Goal: Task Accomplishment & Management: Complete application form

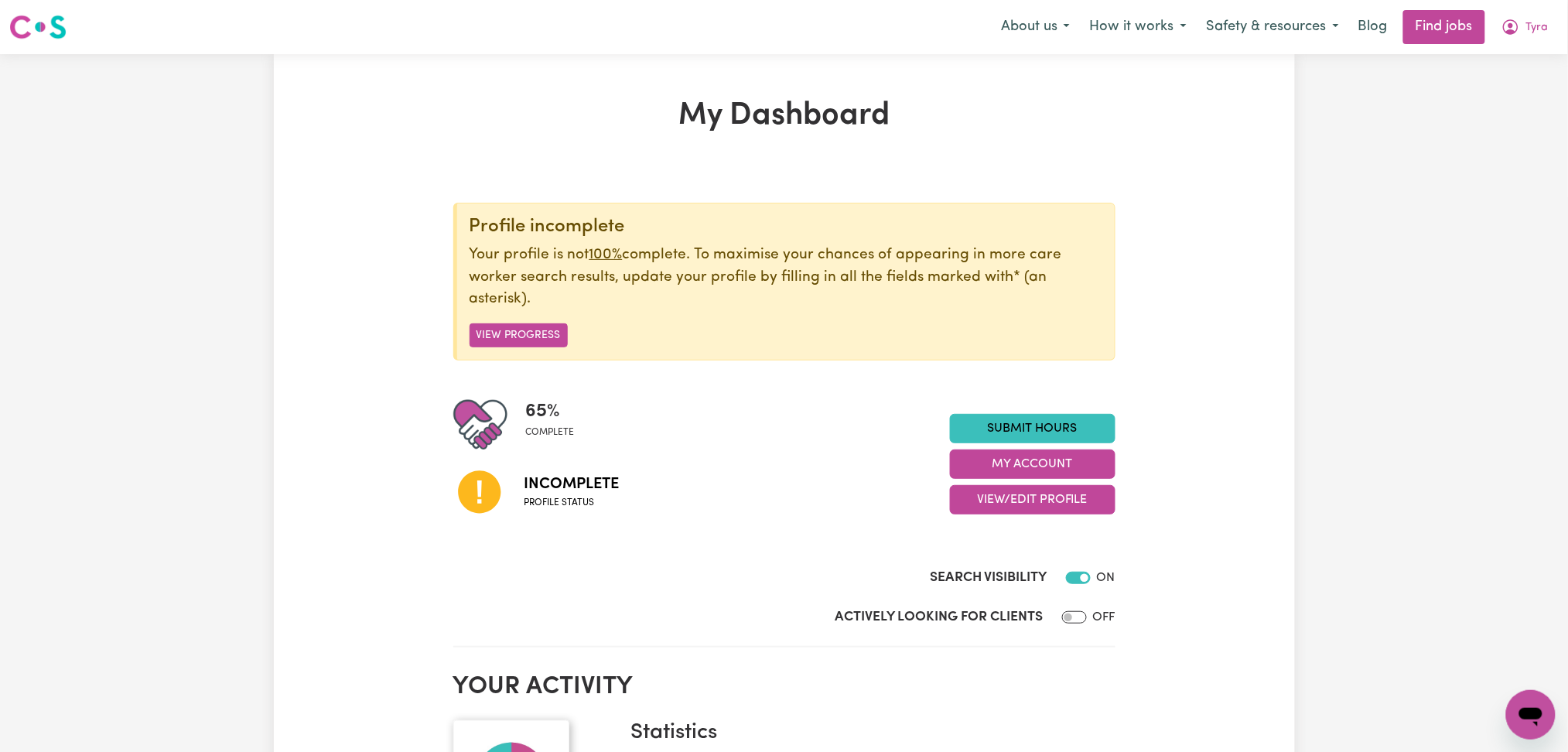
click at [978, 517] on div "65 % complete Incomplete Profile status Submit Hours My Account View/Edit Profi…" at bounding box center [784, 464] width 663 height 133
click at [983, 495] on button "View/Edit Profile" at bounding box center [1033, 500] width 165 height 30
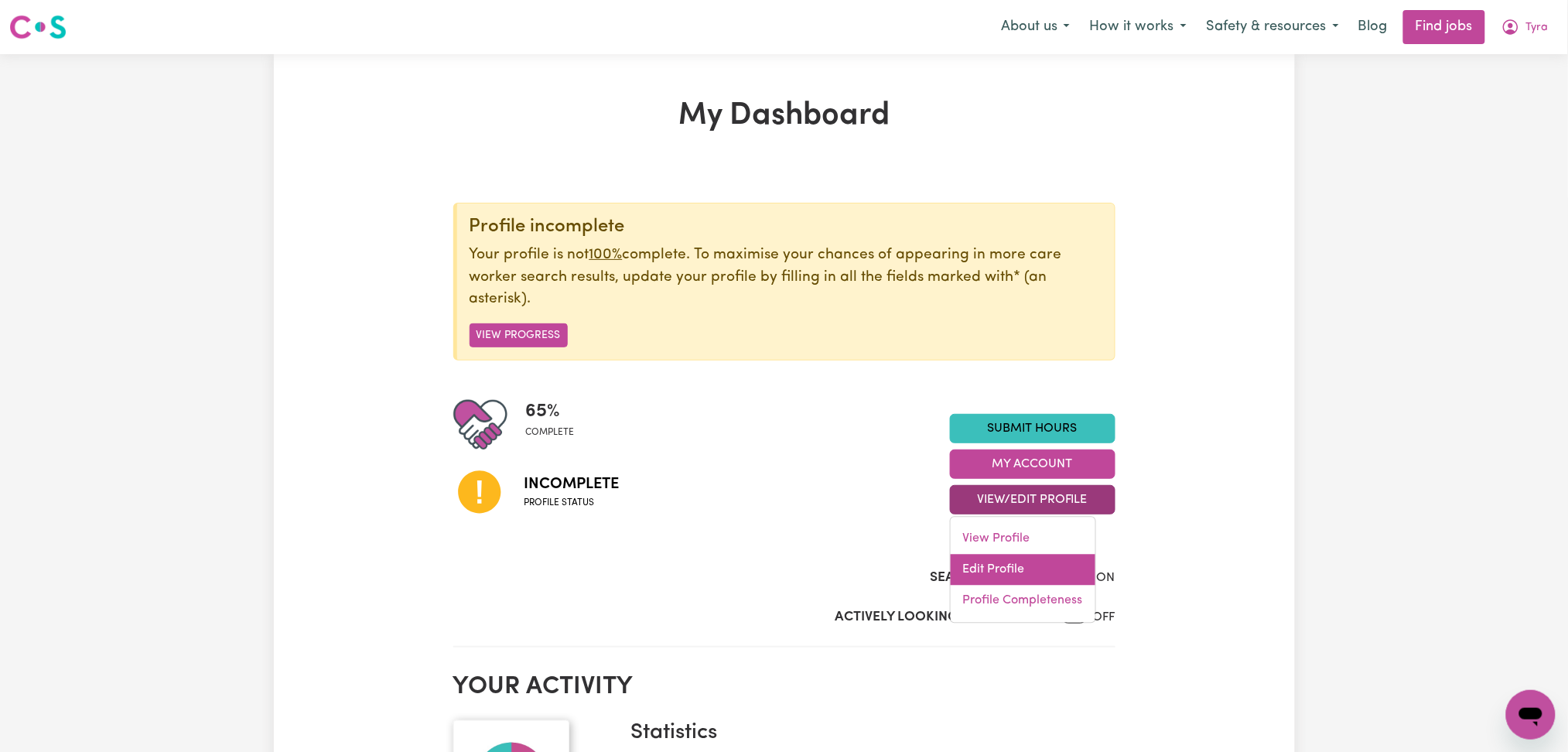
click at [982, 566] on link "Edit Profile" at bounding box center [1023, 570] width 145 height 31
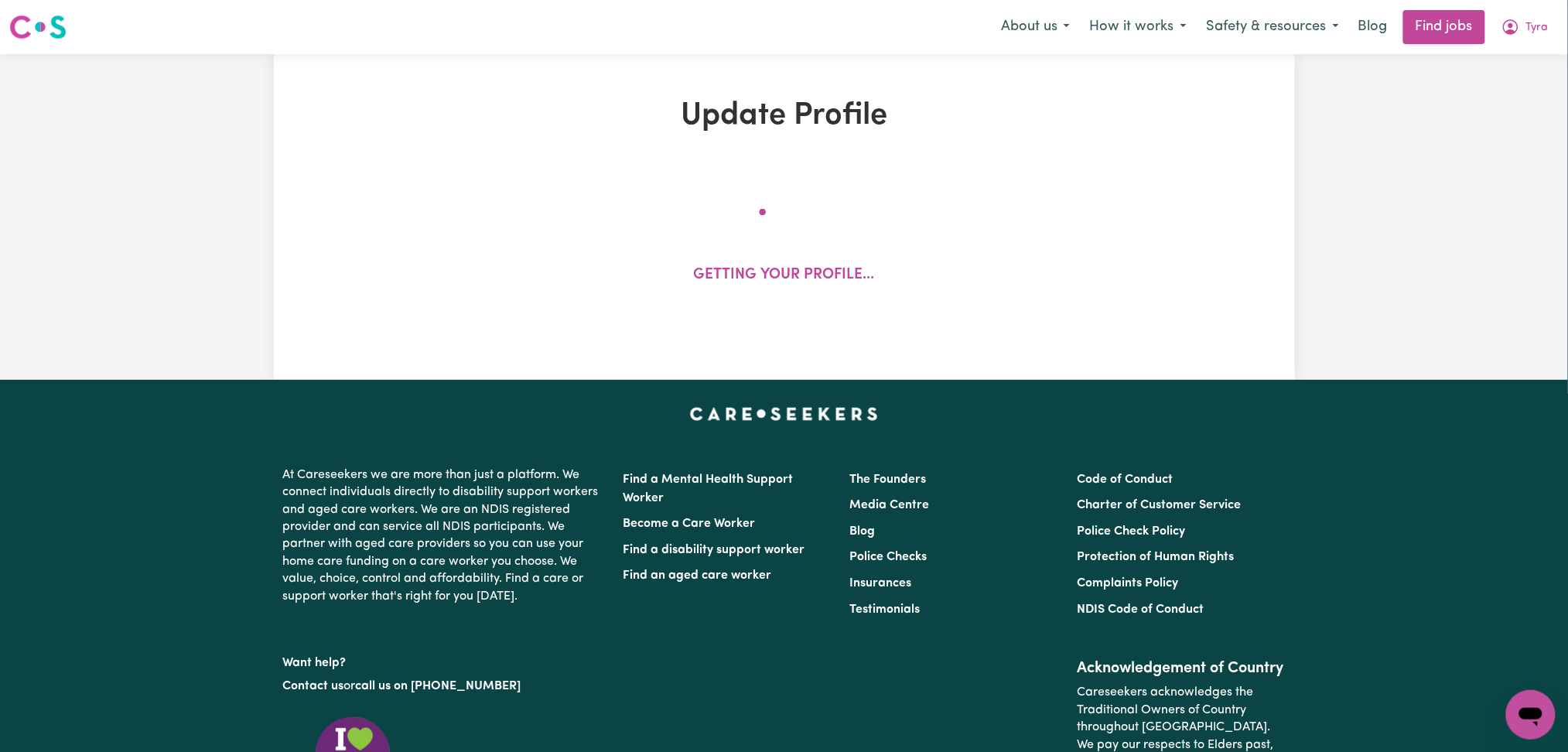
select select "[DEMOGRAPHIC_DATA]"
select select "[DEMOGRAPHIC_DATA] Citizen"
select select "Studying a healthcare related degree or qualification"
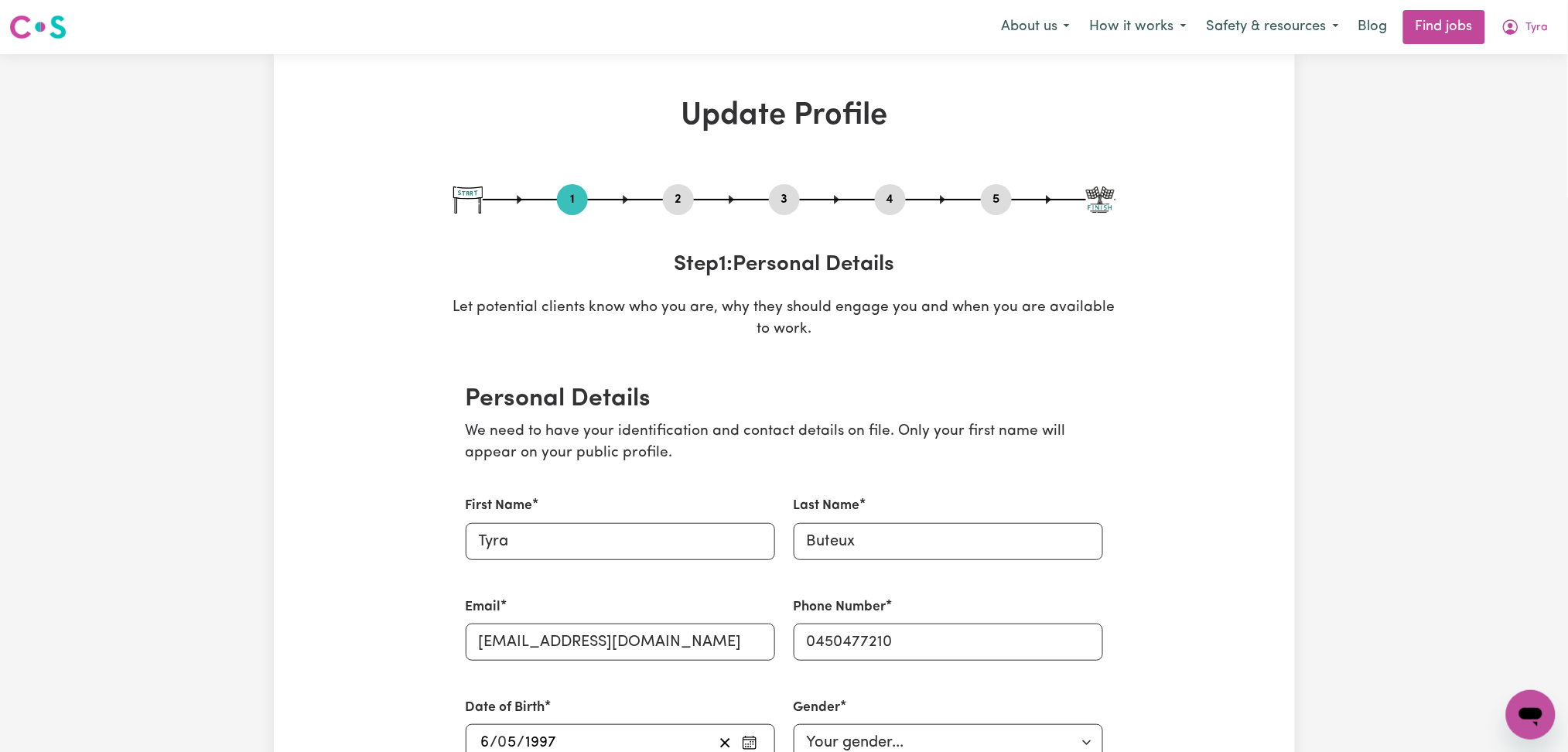
click at [686, 187] on div "2" at bounding box center [678, 199] width 31 height 31
click at [676, 200] on button "2" at bounding box center [678, 200] width 31 height 20
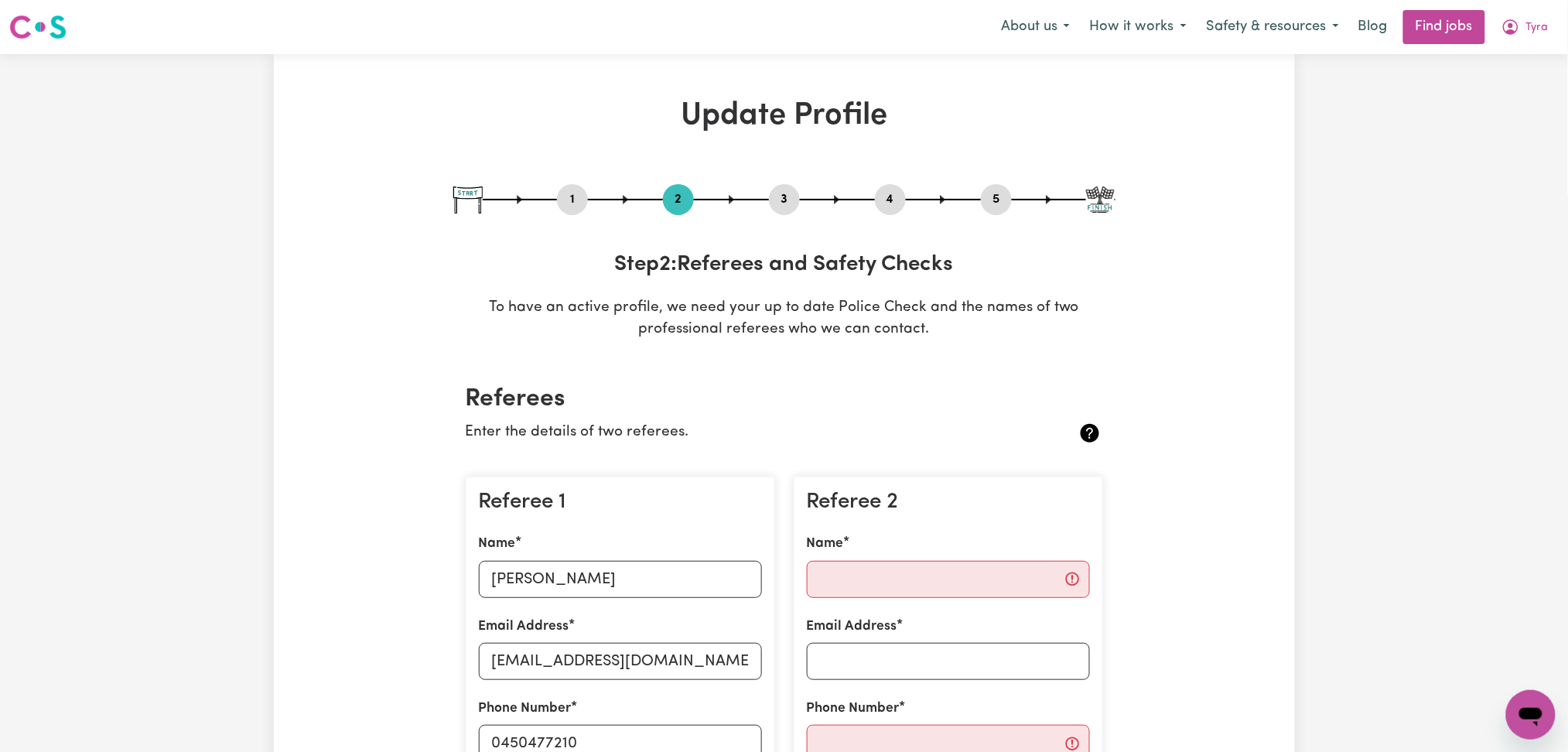
scroll to position [205, 0]
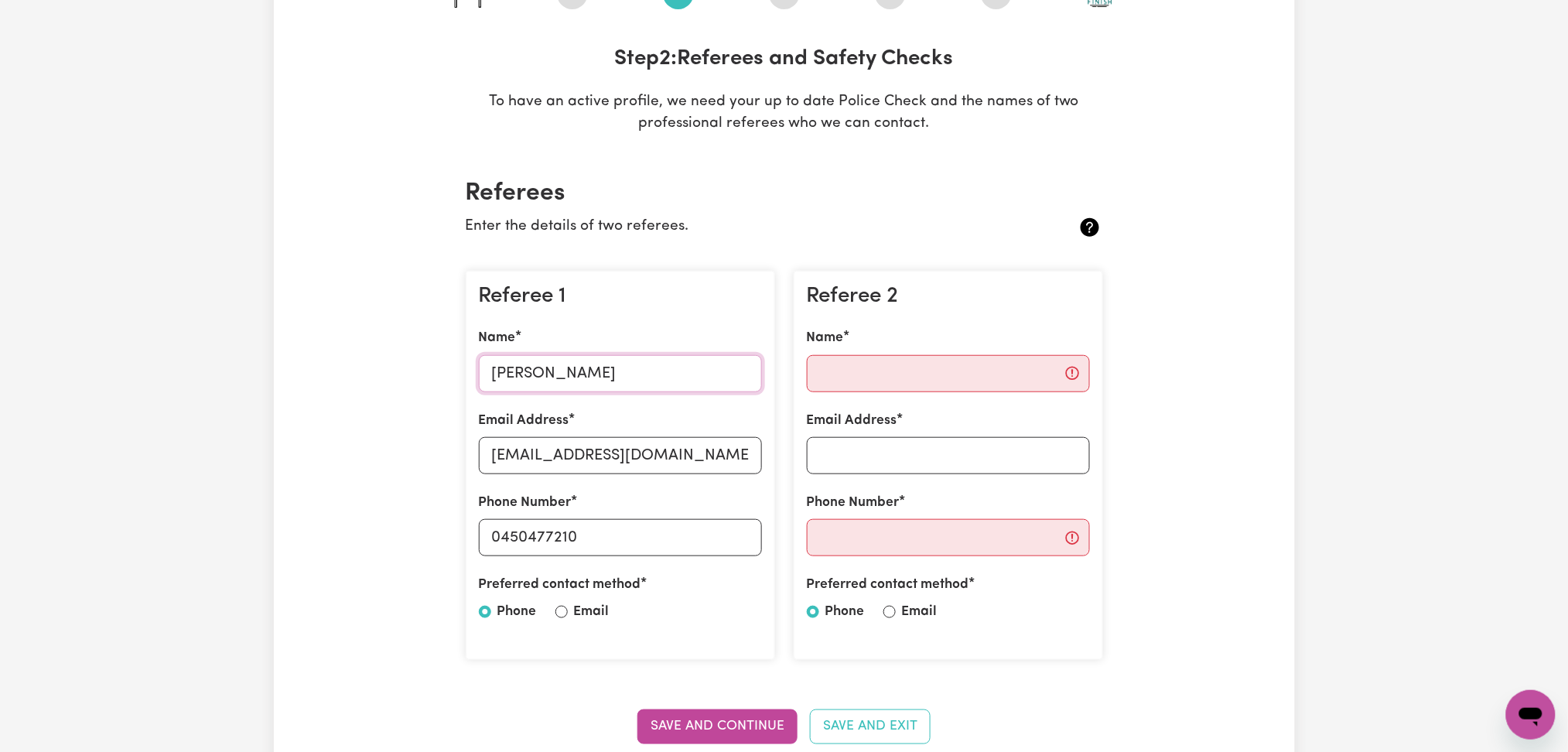
click at [582, 372] on input "[PERSON_NAME]" at bounding box center [620, 374] width 283 height 37
click at [582, 438] on div "Email Address [EMAIL_ADDRESS][DOMAIN_NAME]" at bounding box center [620, 442] width 283 height 63
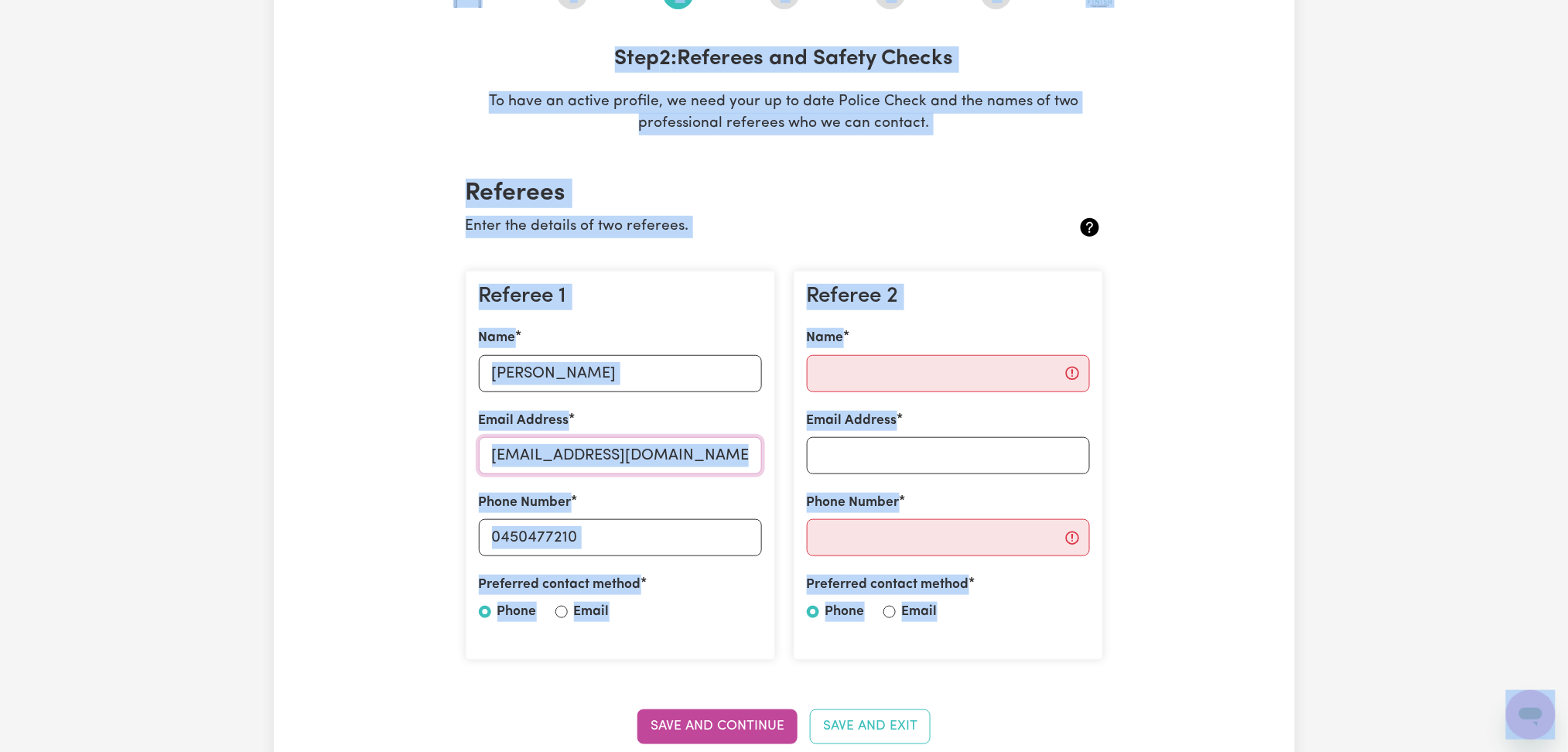
click at [580, 464] on input "[EMAIL_ADDRESS][DOMAIN_NAME]" at bounding box center [620, 455] width 283 height 37
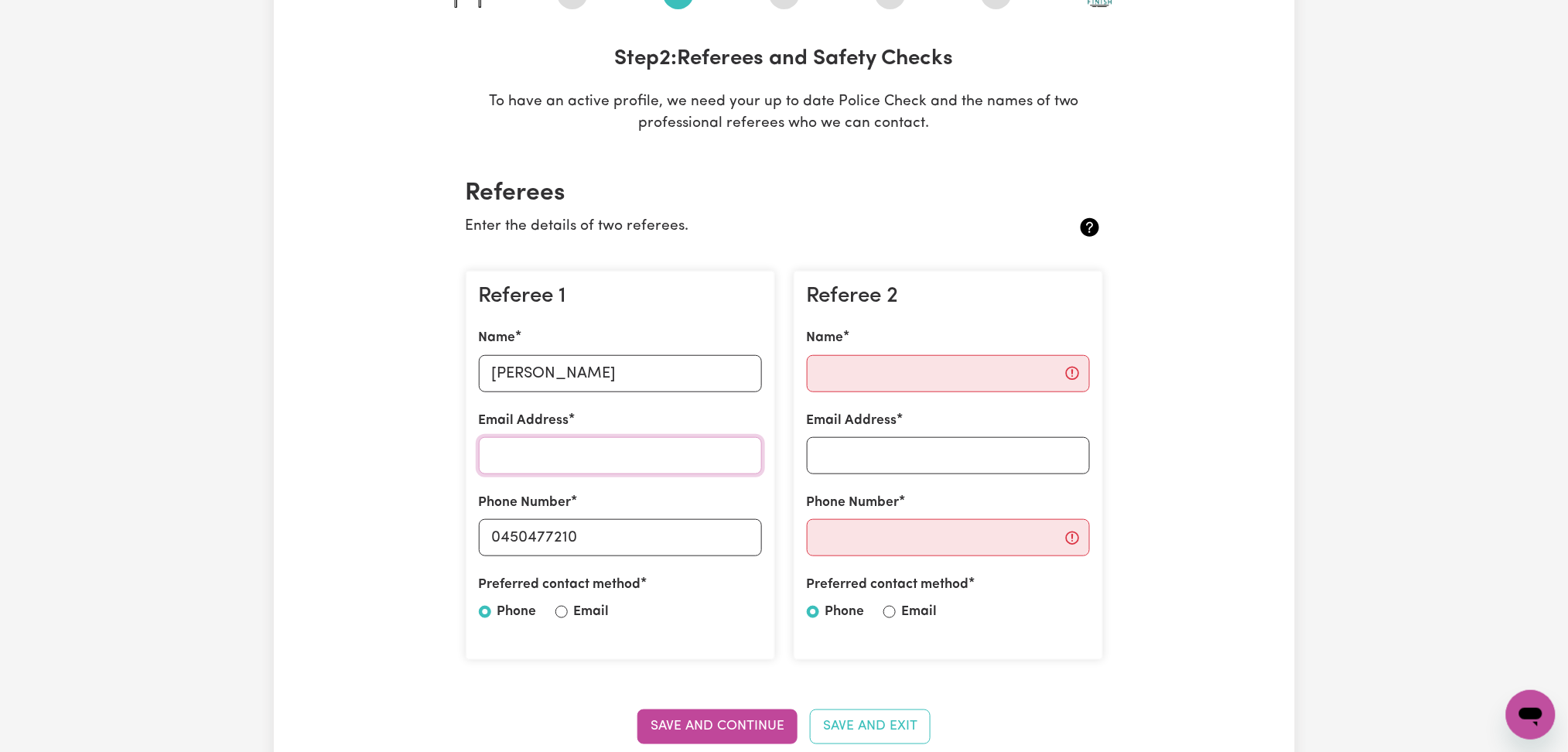
scroll to position [310, 0]
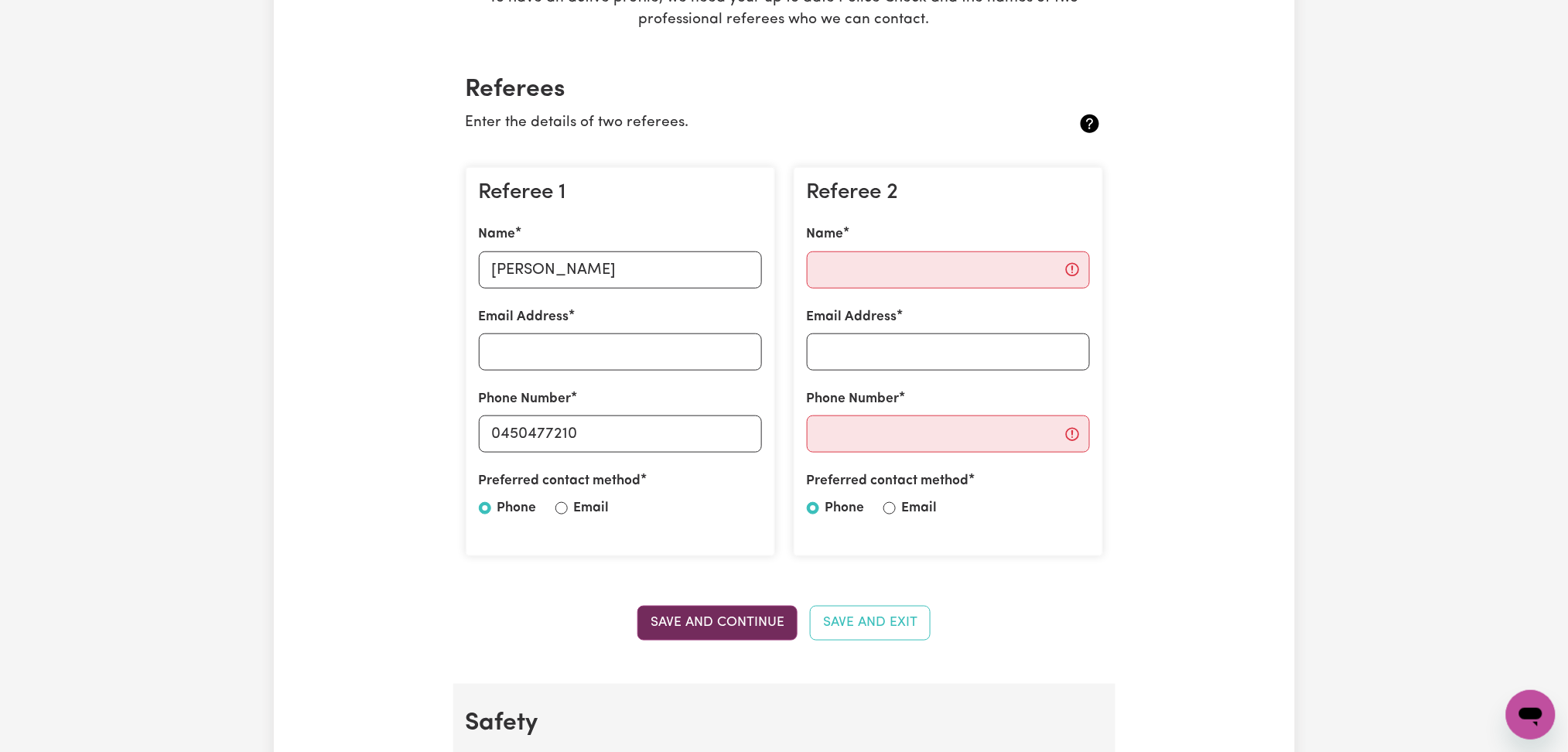
click at [703, 623] on button "Save and Continue" at bounding box center [718, 623] width 160 height 34
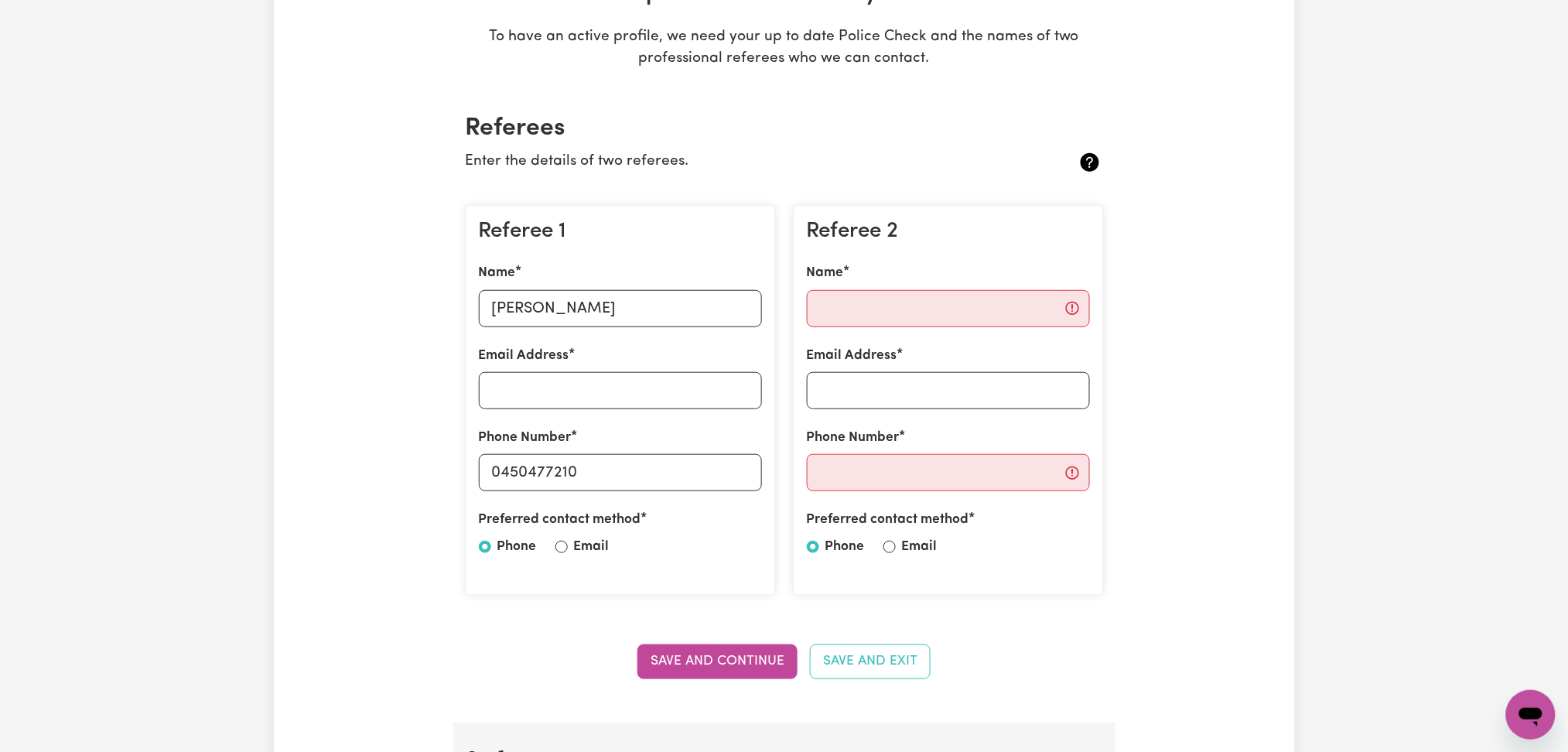
scroll to position [0, 0]
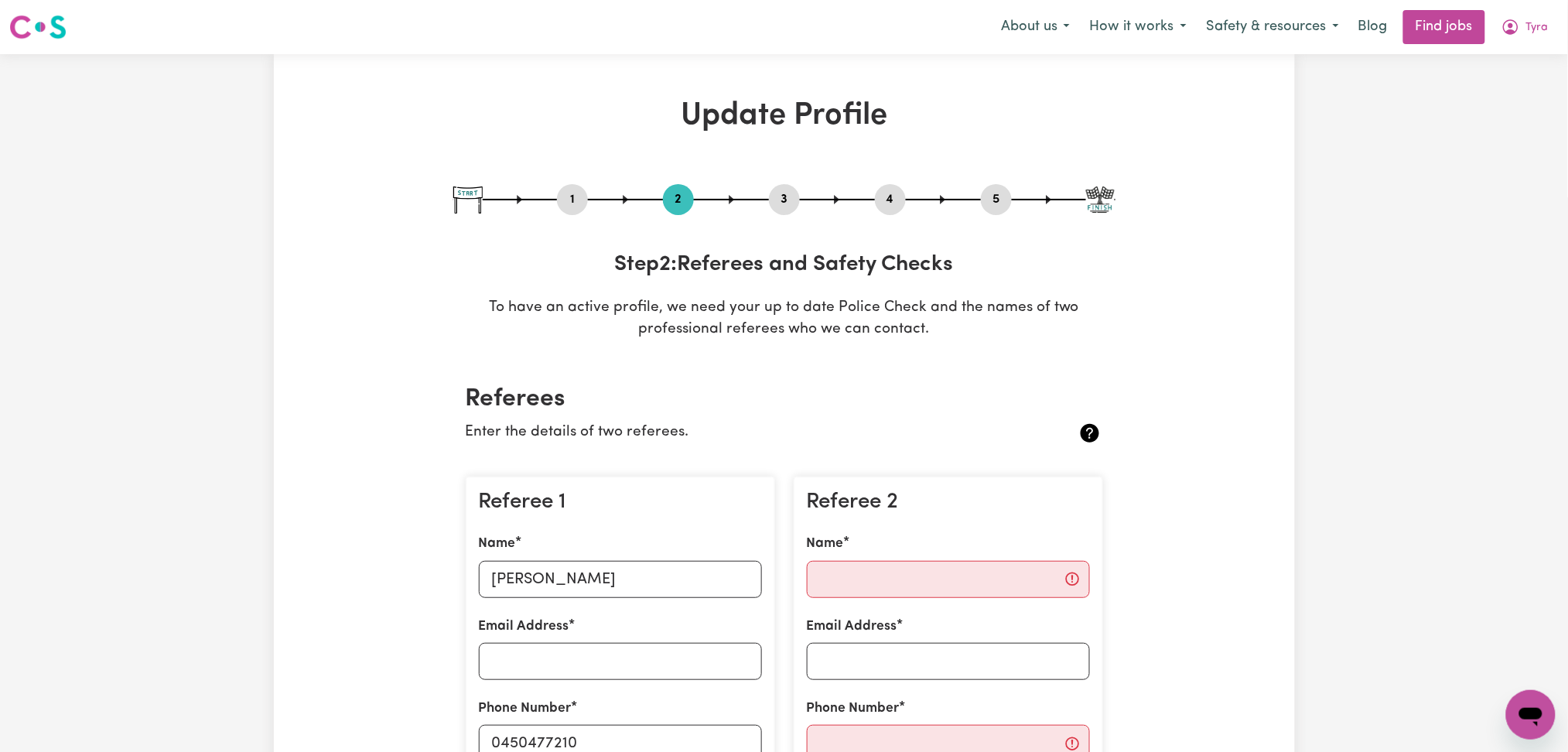
click at [986, 196] on button "5" at bounding box center [996, 200] width 31 height 20
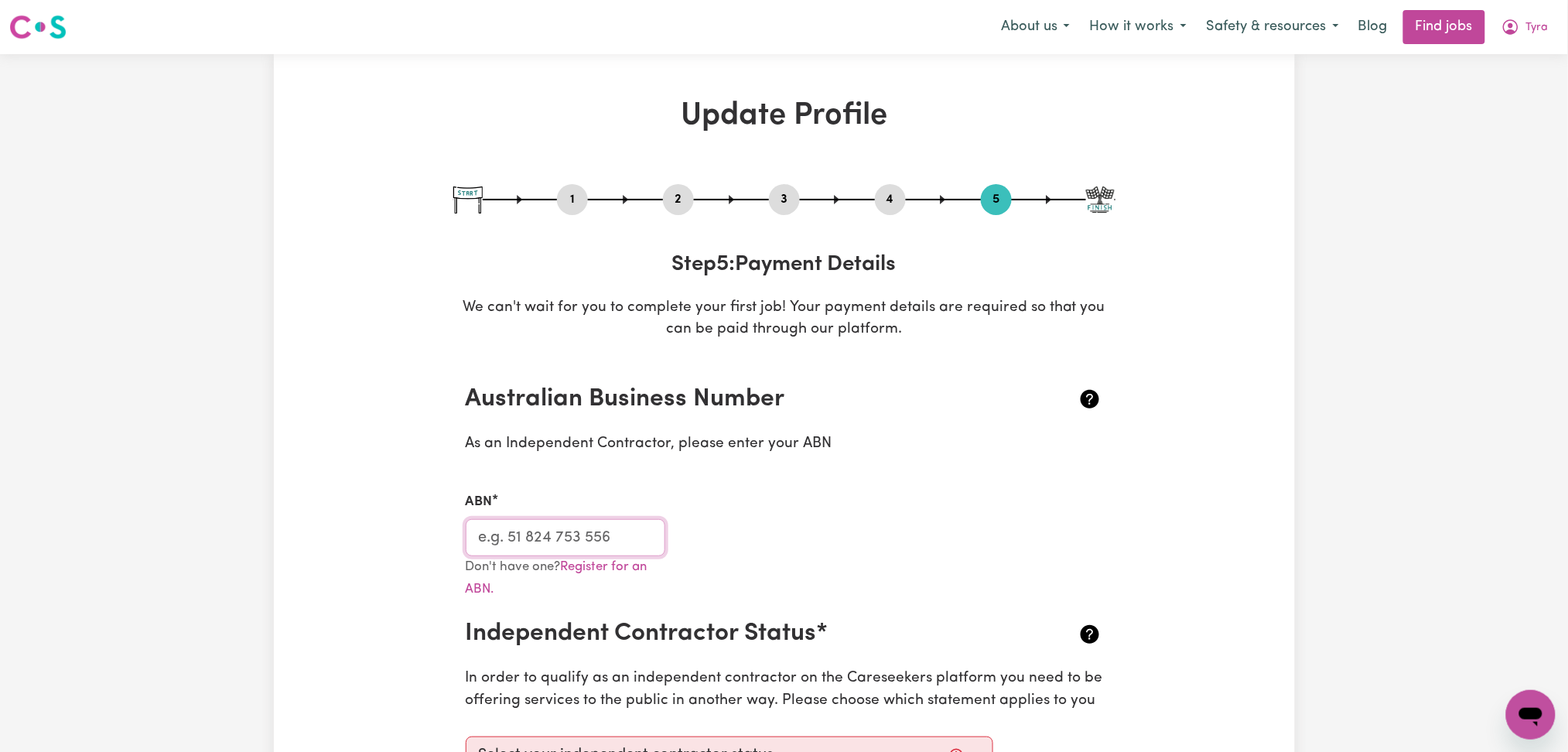
click at [542, 524] on input "ABN" at bounding box center [566, 538] width 201 height 37
click at [1517, 18] on button "Tyra" at bounding box center [1525, 27] width 67 height 33
click at [1467, 113] on link "Logout" at bounding box center [1497, 119] width 123 height 30
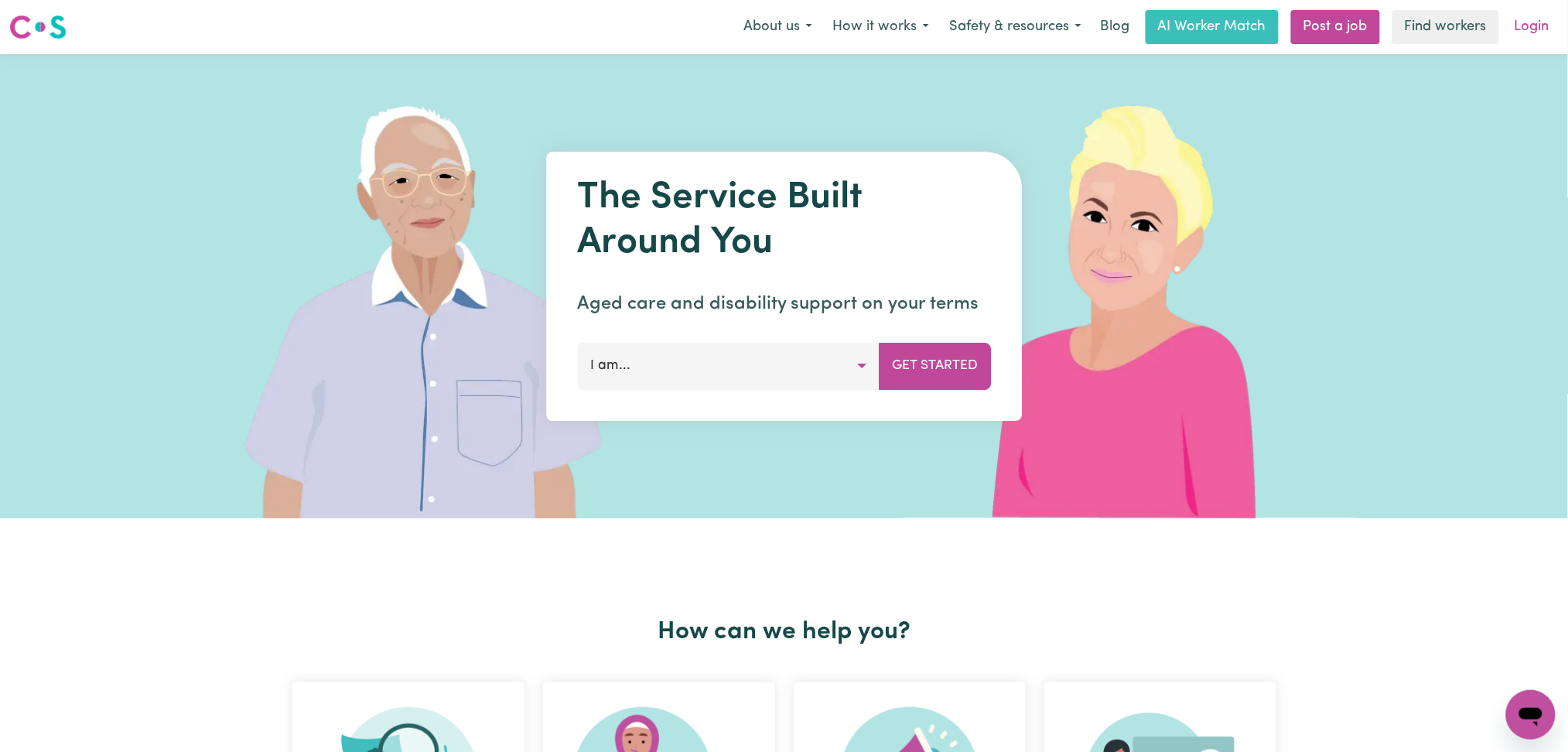
click at [1535, 33] on link "Login" at bounding box center [1532, 27] width 53 height 34
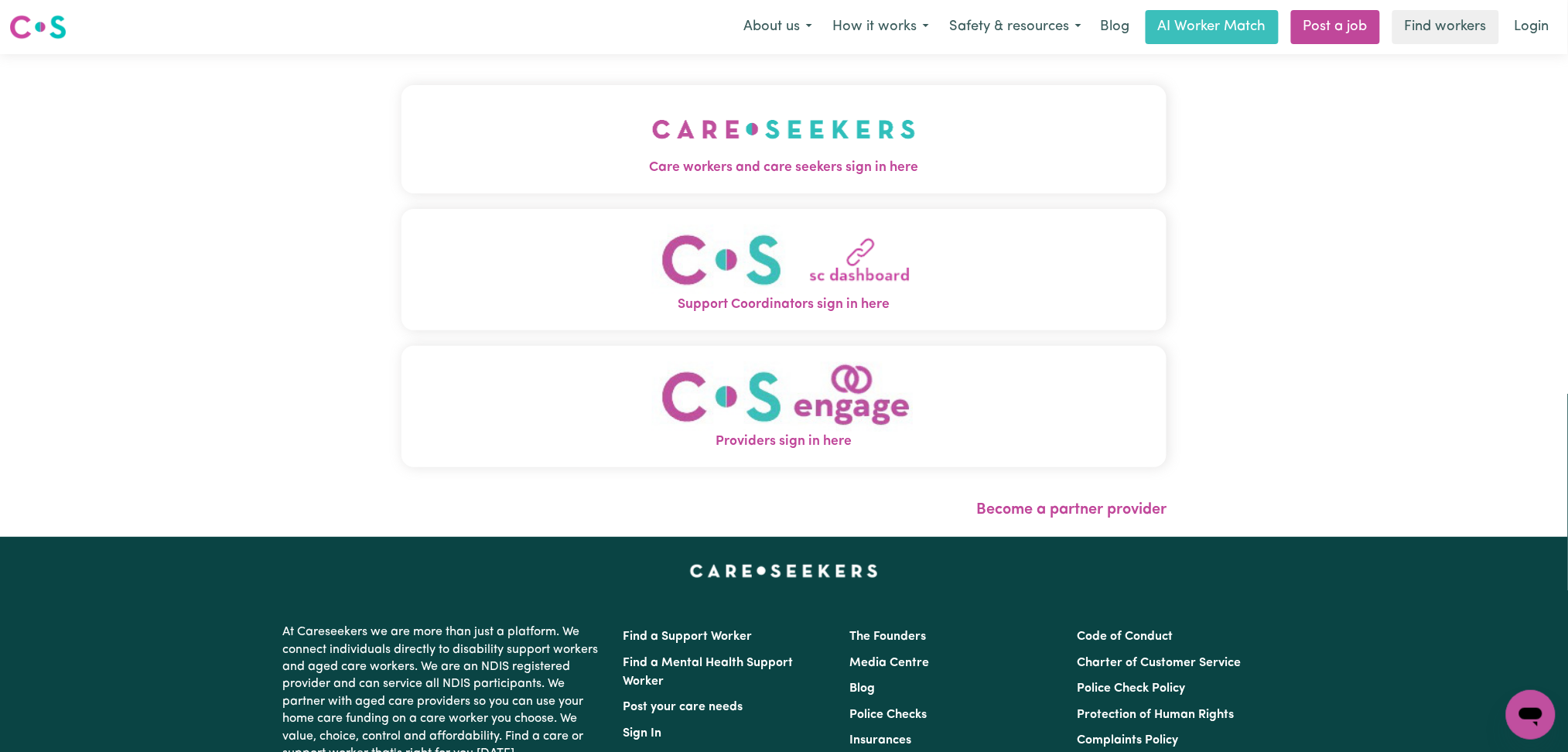
click at [851, 110] on div "Care workers and care seekers sign in here Support Coordinators sign in here Pr…" at bounding box center [784, 295] width 784 height 482
click at [452, 215] on button "Support Coordinators sign in here" at bounding box center [784, 270] width 766 height 122
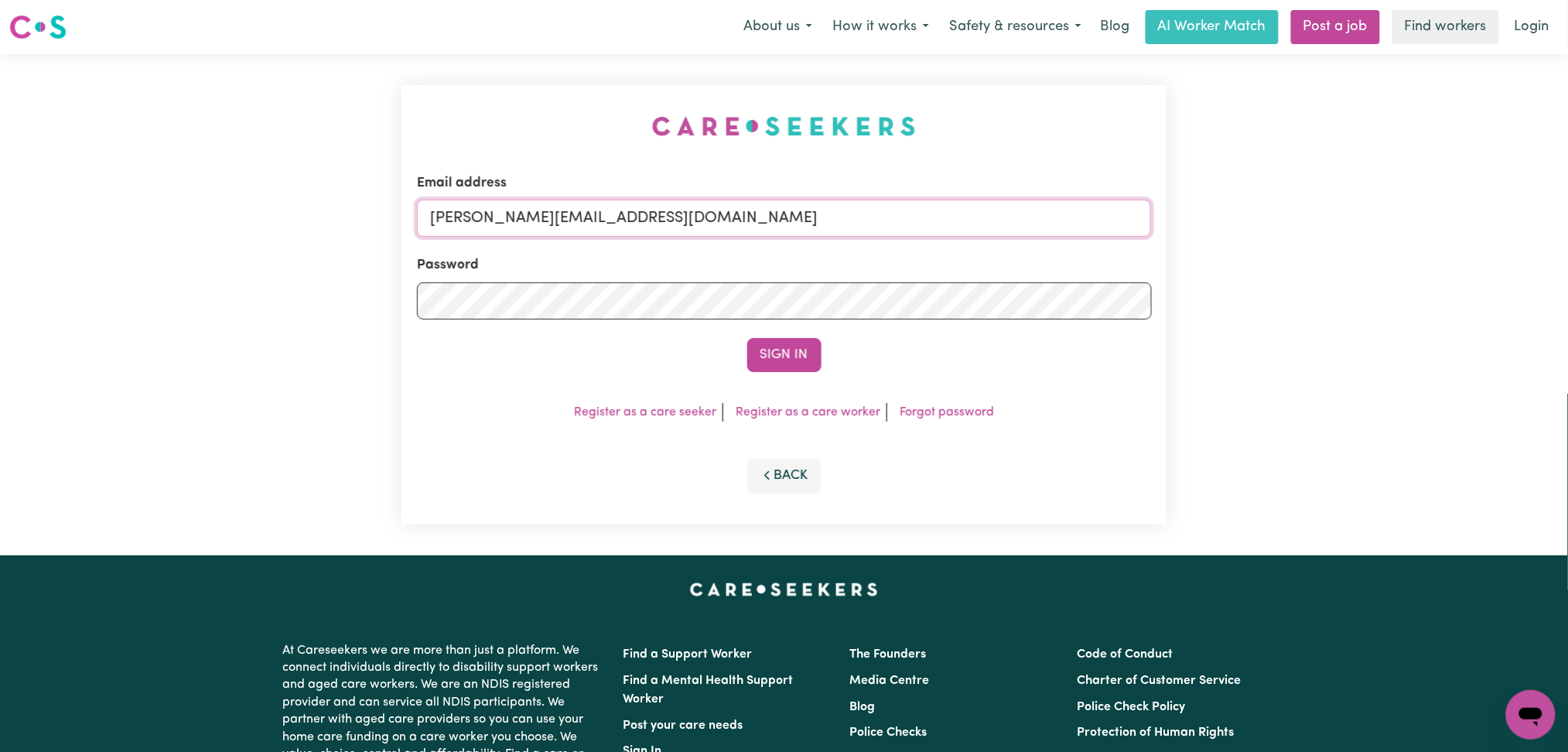
drag, startPoint x: 616, startPoint y: 216, endPoint x: 615, endPoint y: 229, distance: 13.0
click at [616, 216] on input "[PERSON_NAME][EMAIL_ADDRESS][DOMAIN_NAME]" at bounding box center [784, 218] width 735 height 37
drag, startPoint x: 510, startPoint y: 207, endPoint x: 889, endPoint y: 199, distance: 379.1
click at [889, 199] on div "Email address Superuser~[EMAIL_ADDRESS][DOMAIN_NAME]" at bounding box center [784, 204] width 735 height 63
type input "[EMAIL_ADDRESS][DOMAIN_NAME]"
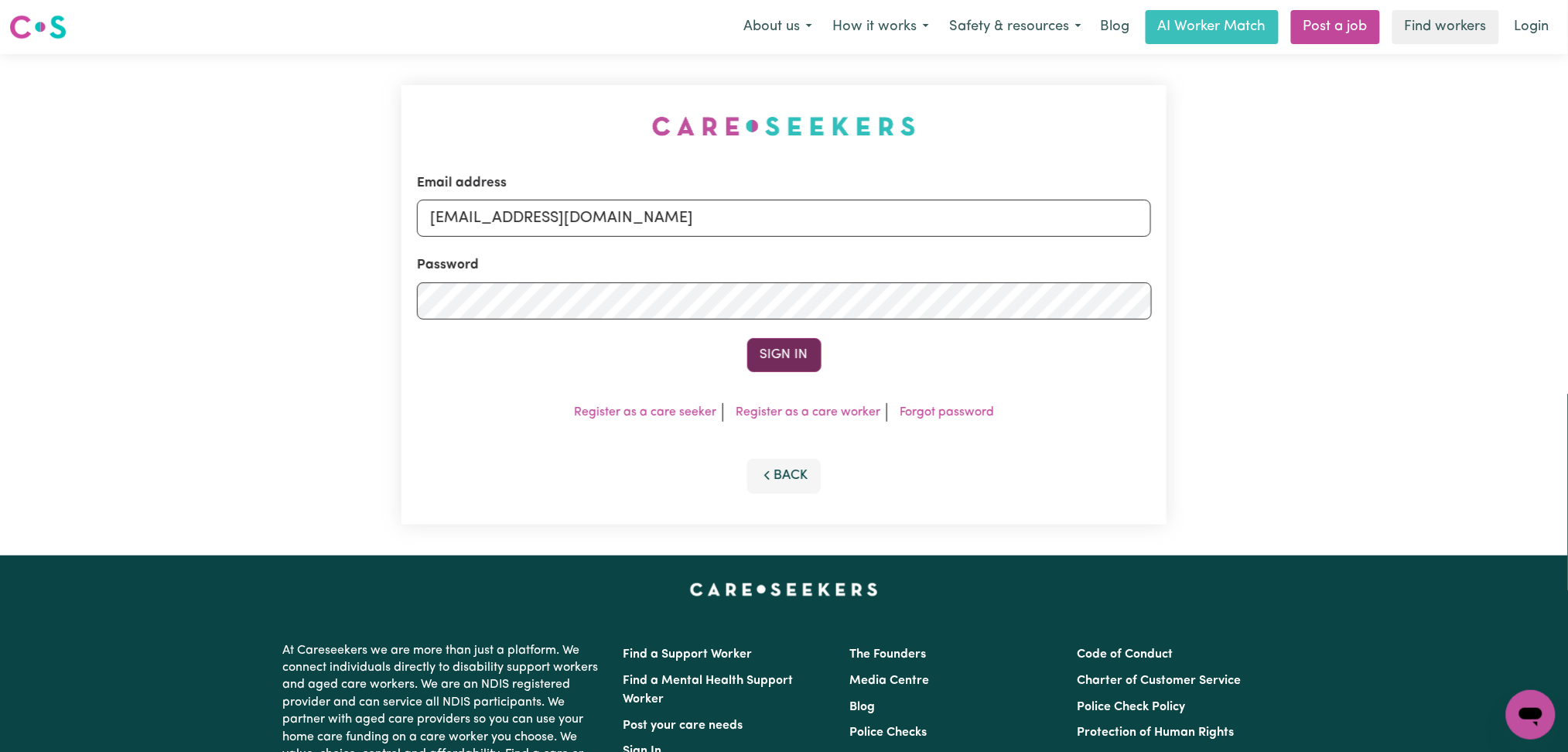
click at [801, 346] on button "Sign In" at bounding box center [784, 355] width 74 height 34
